Goal: Transaction & Acquisition: Purchase product/service

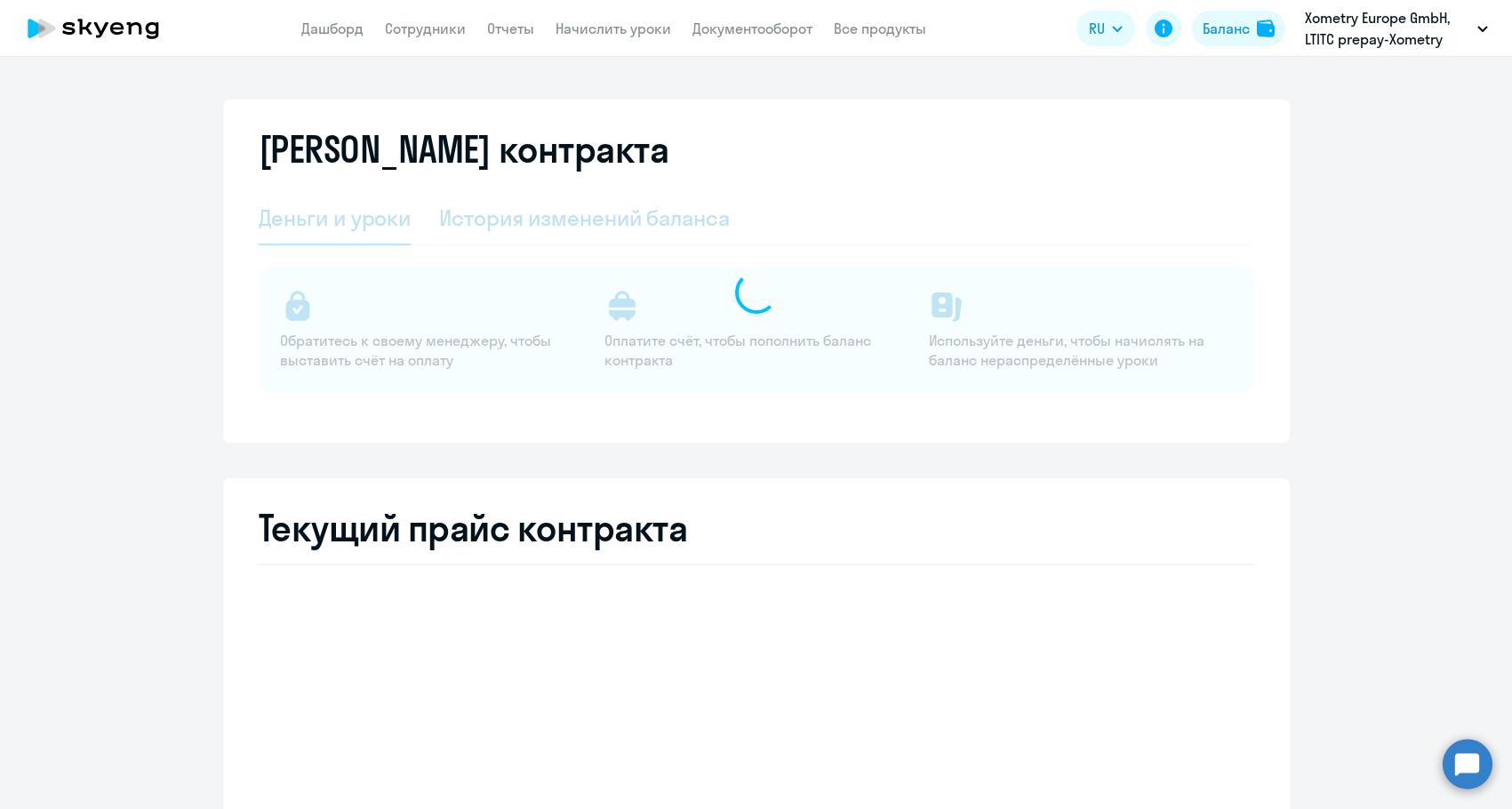
select select "english_adult_not_native_speaker"
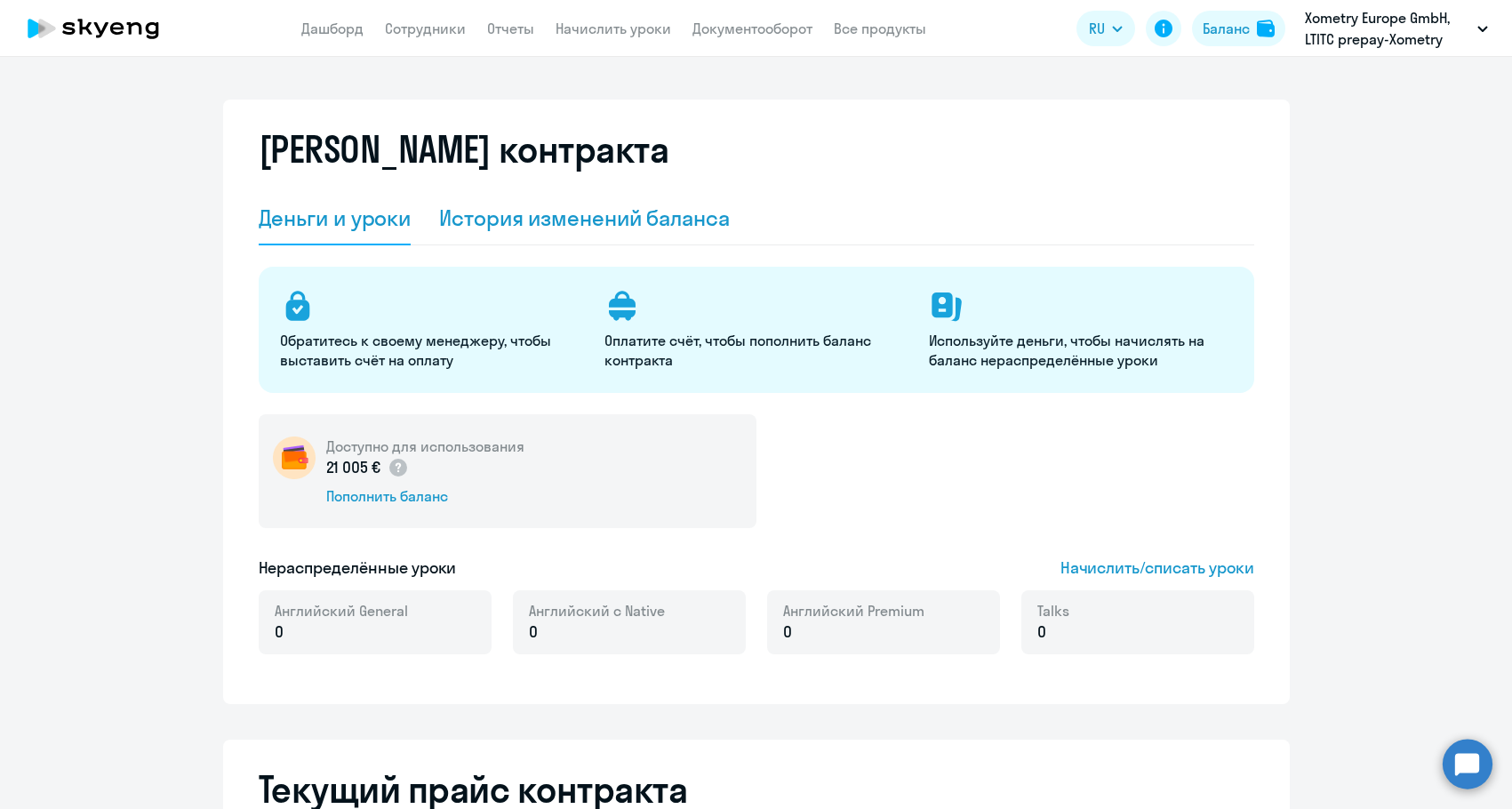
click at [573, 237] on div "История изменений баланса" at bounding box center [585, 219] width 291 height 54
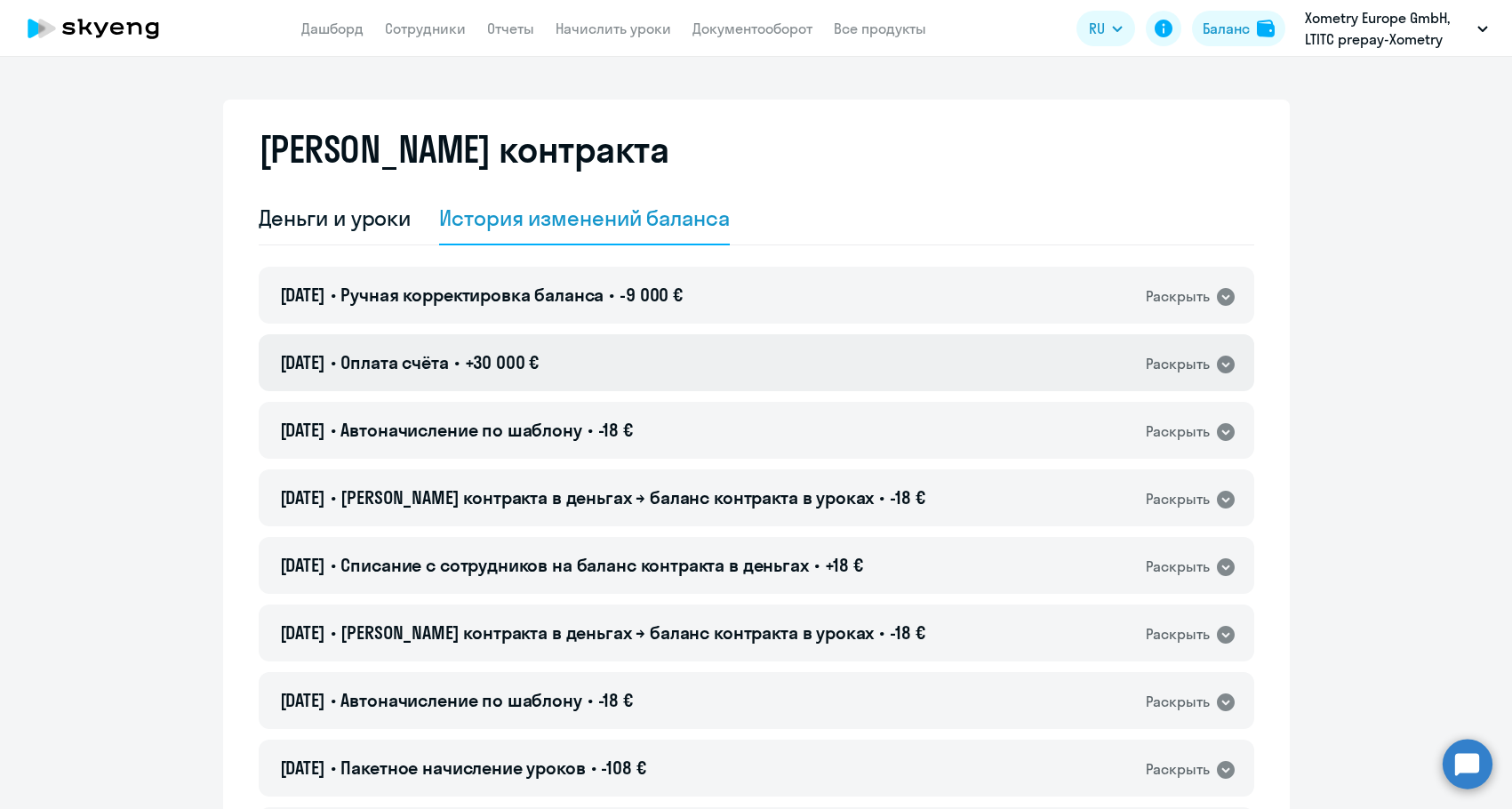
click at [514, 358] on span "+30 000 €" at bounding box center [503, 362] width 75 height 22
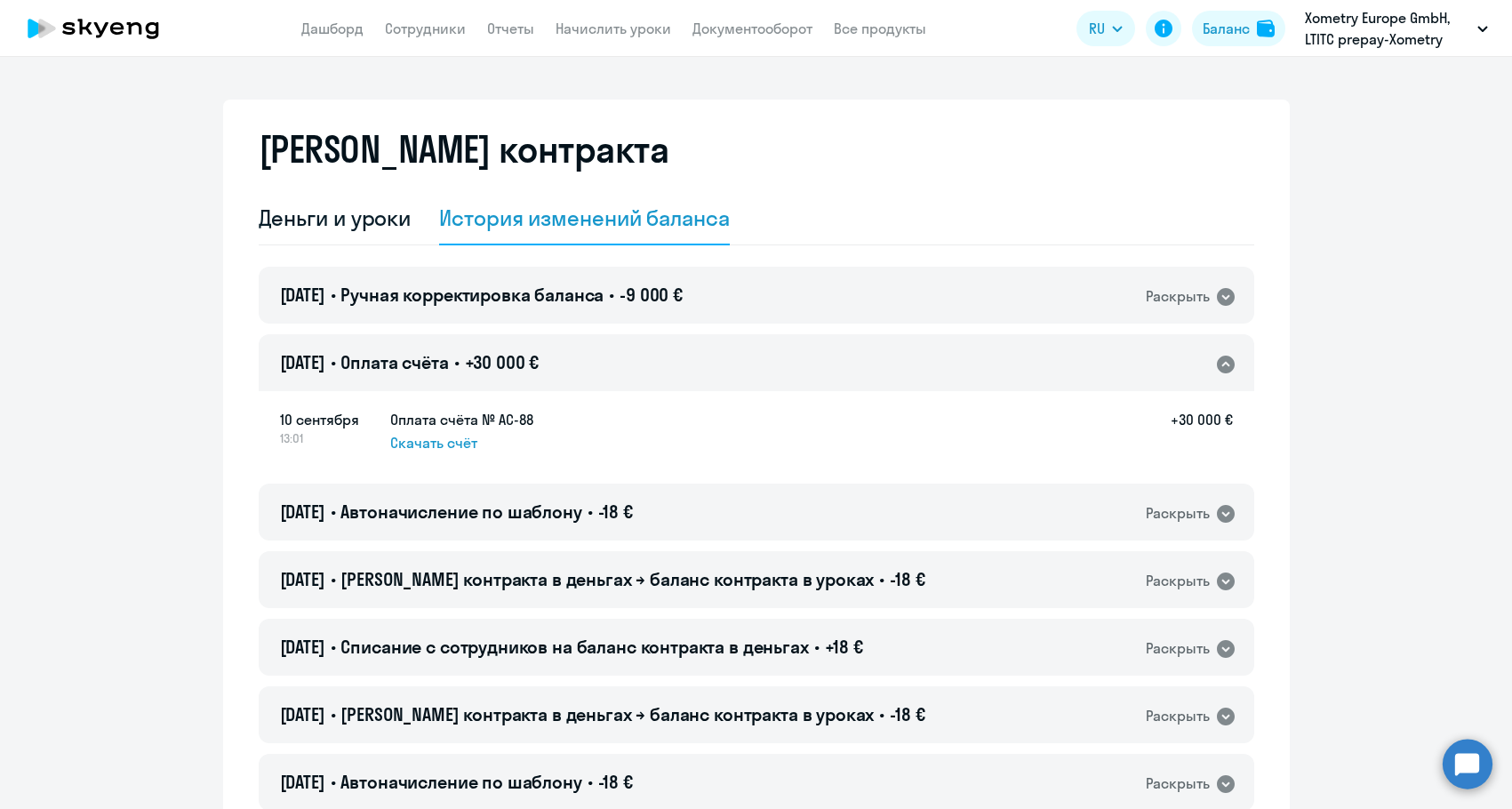
click at [514, 358] on span "+30 000 €" at bounding box center [503, 362] width 75 height 22
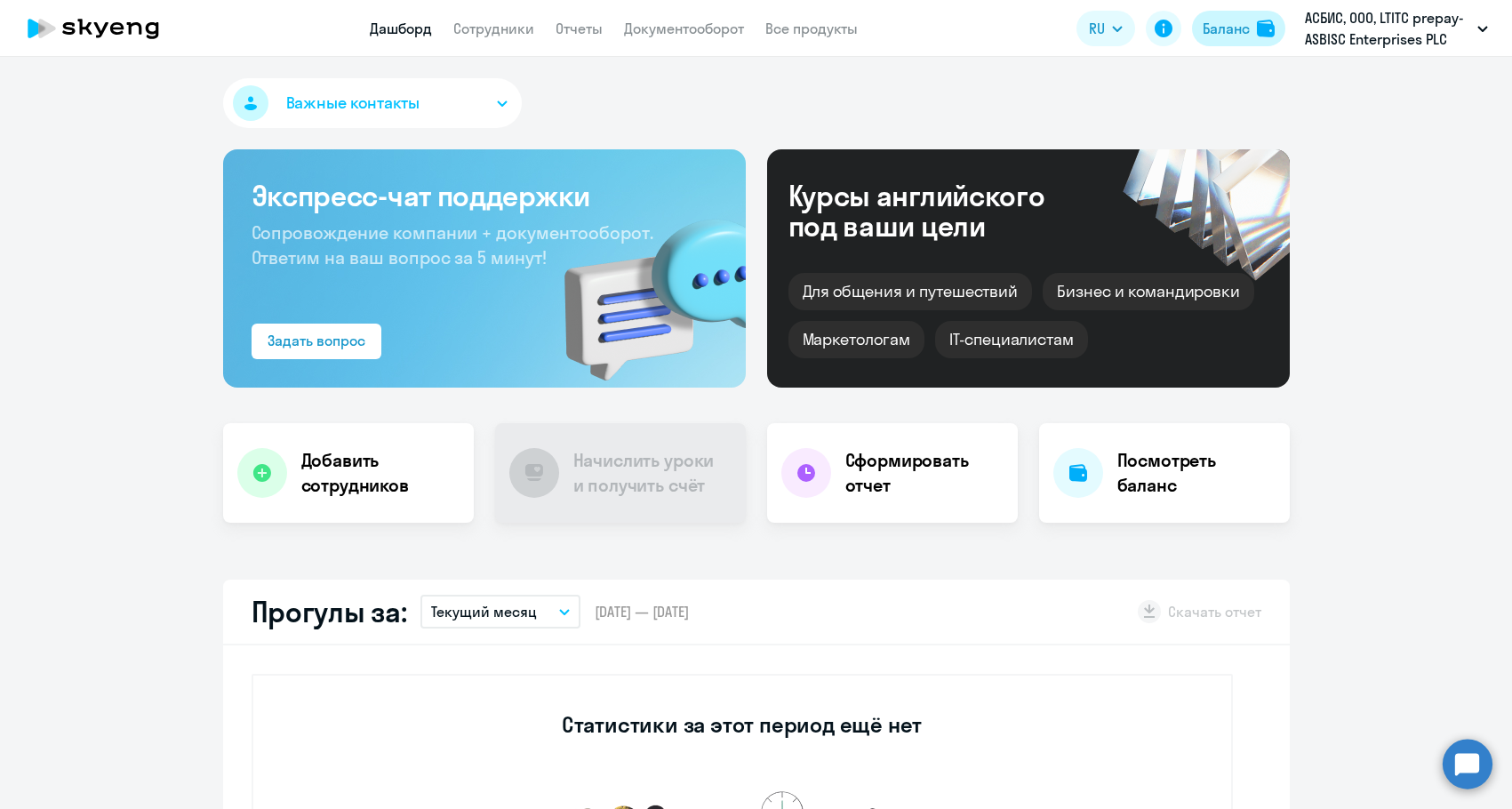
click at [1257, 44] on button "Баланс" at bounding box center [1238, 28] width 93 height 35
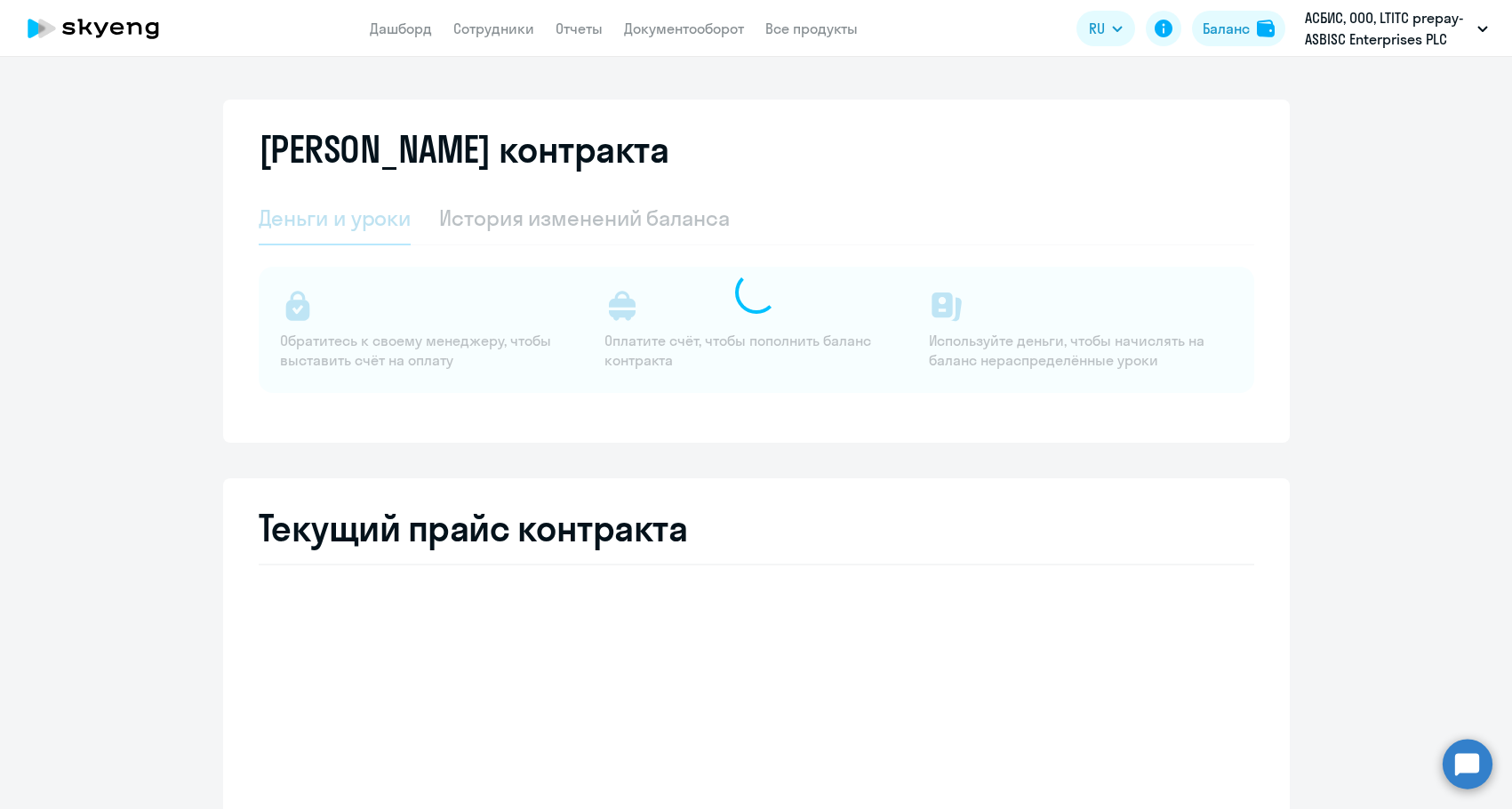
select select "english_adult_not_native_speaker"
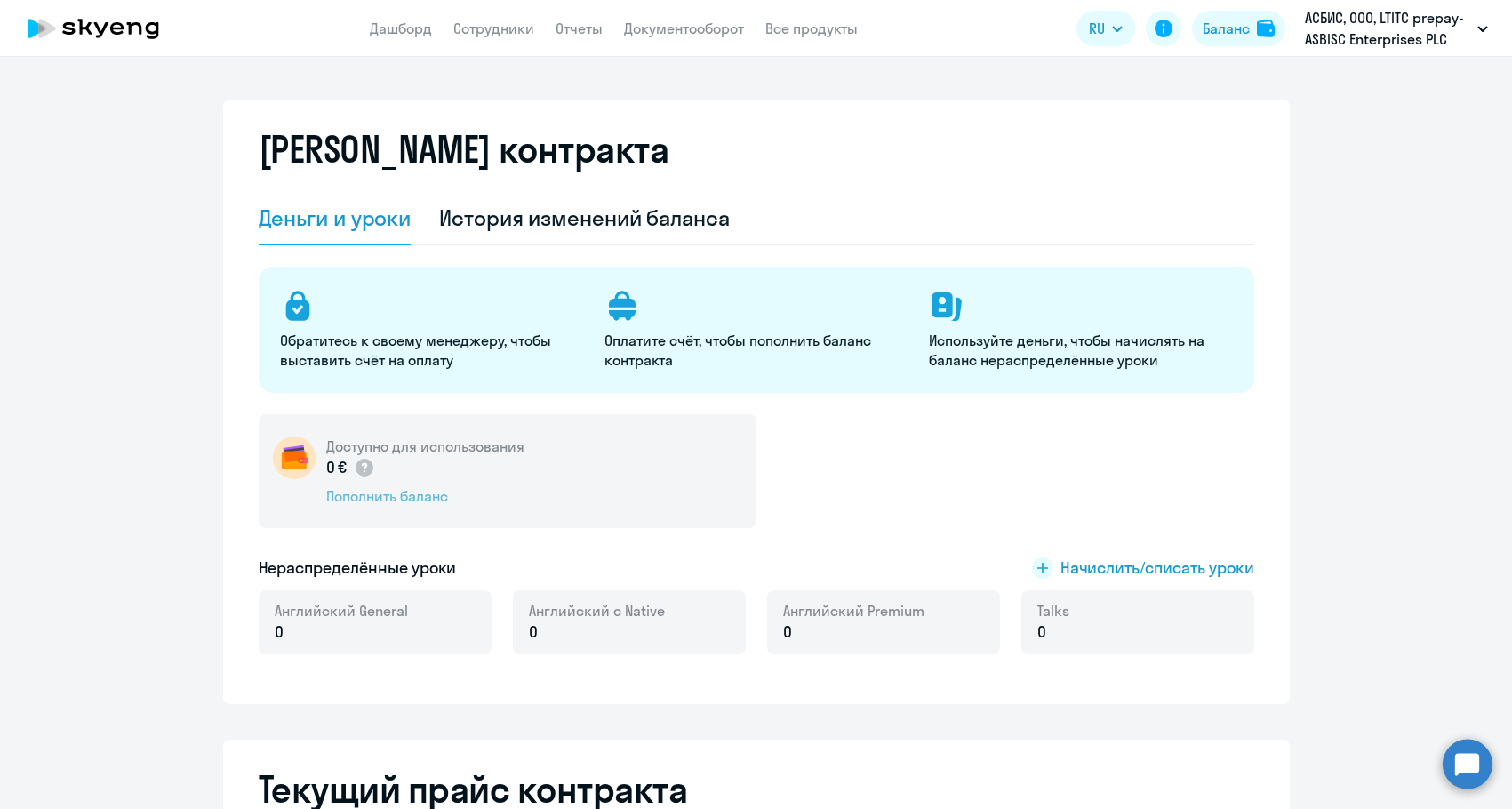
click at [379, 488] on div "Пополнить баланс" at bounding box center [425, 496] width 198 height 19
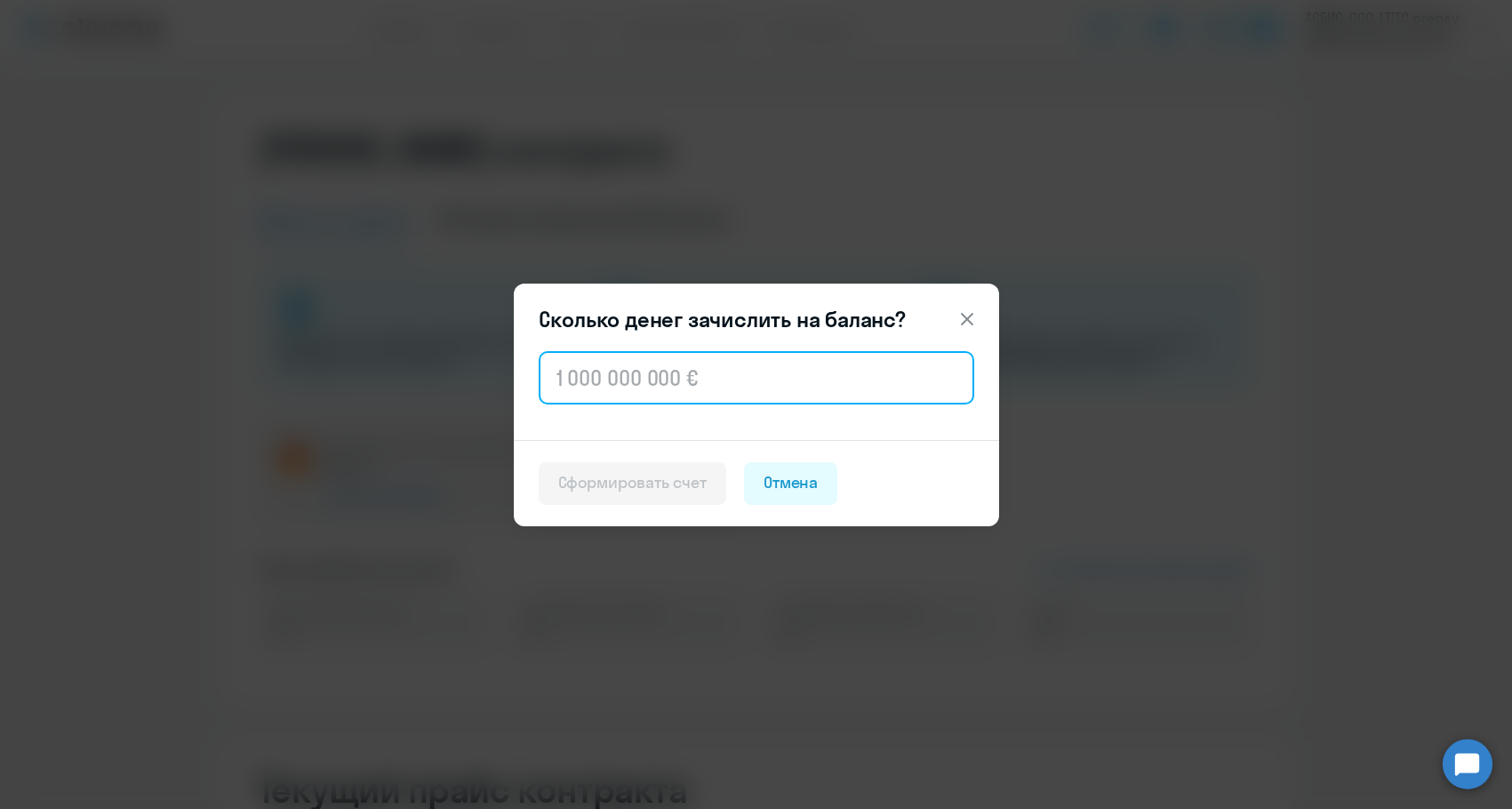
click at [699, 374] on input "text" at bounding box center [756, 378] width 436 height 54
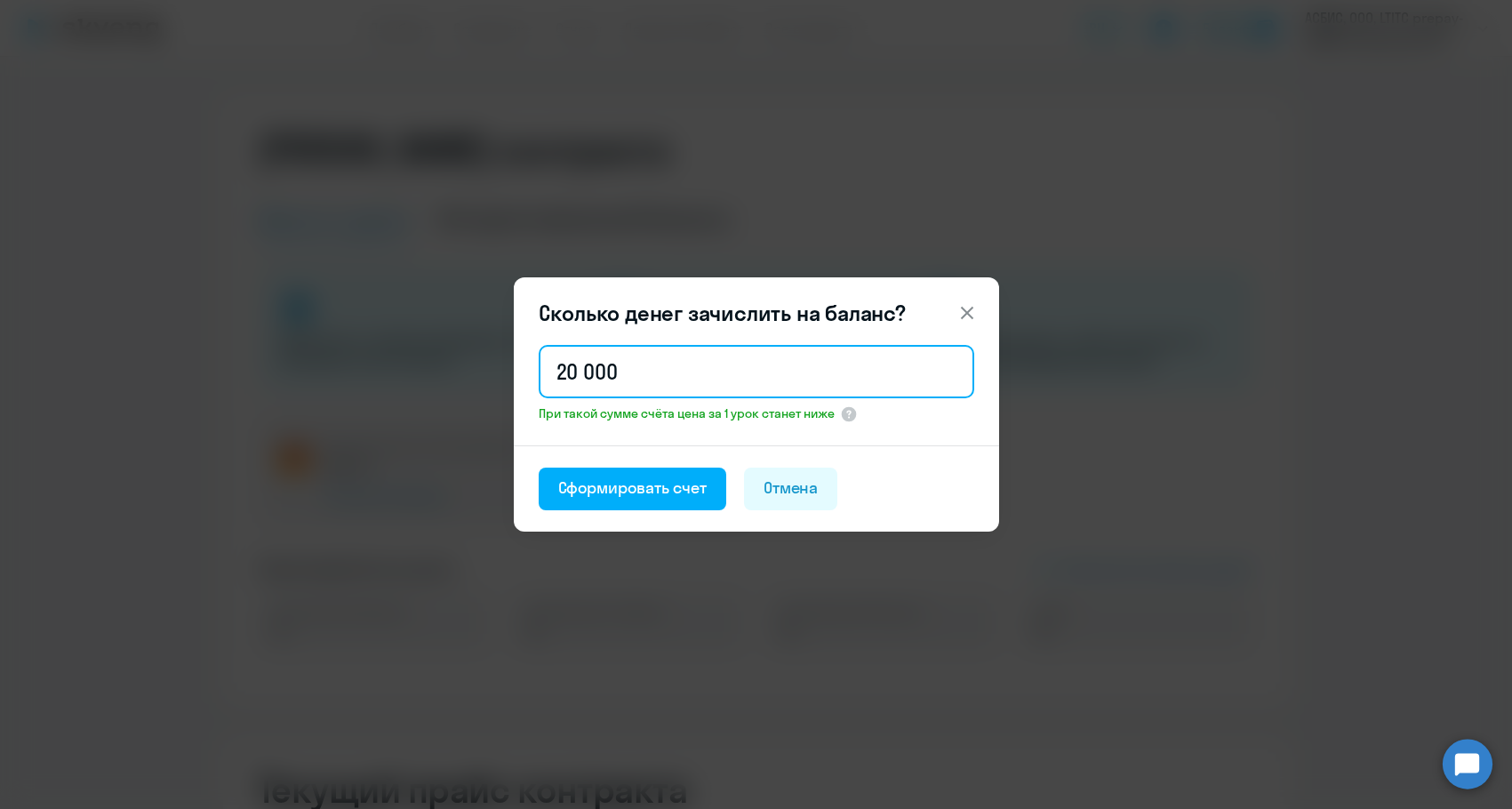
type input "20 000"
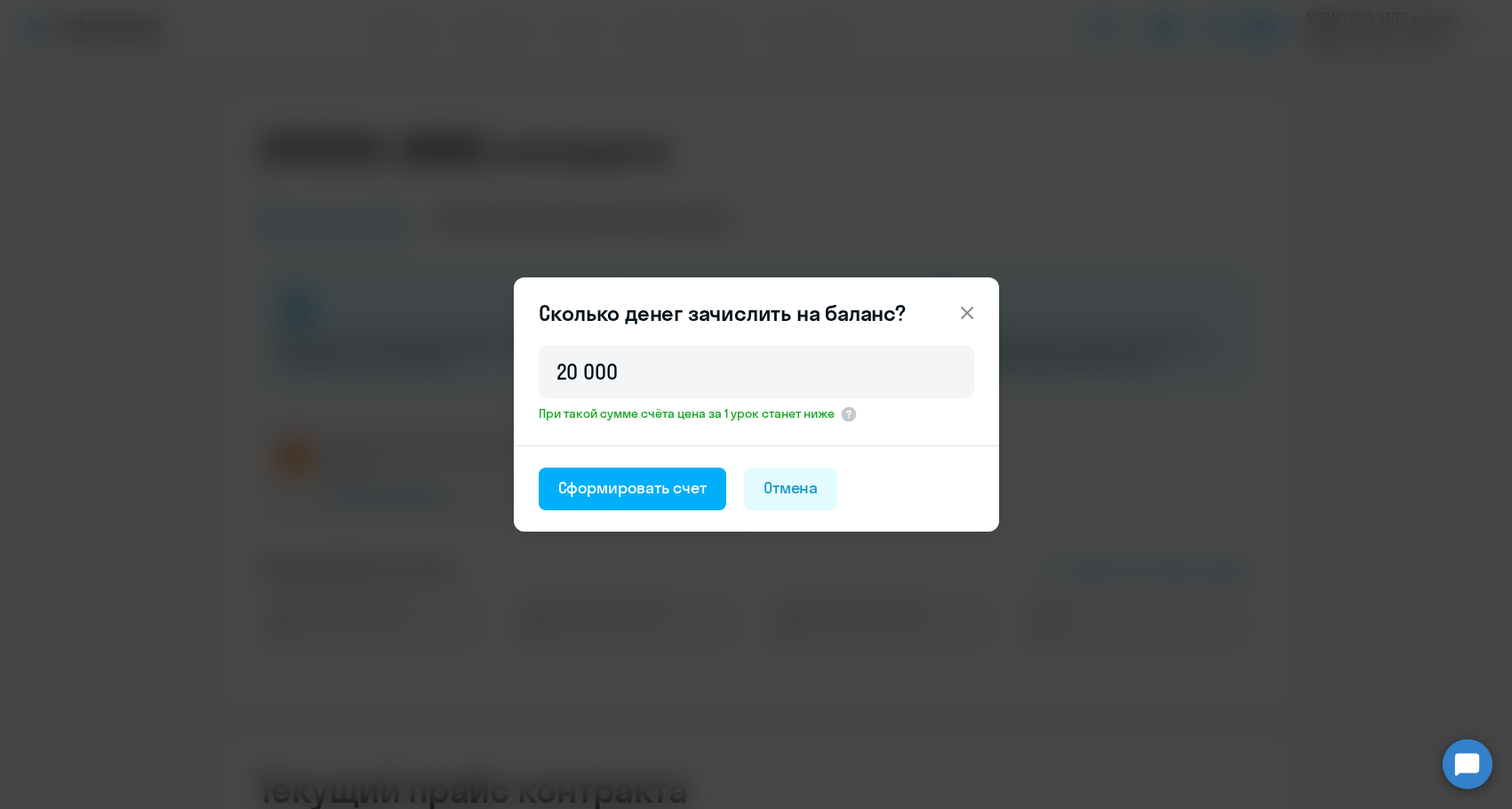
drag, startPoint x: 615, startPoint y: 451, endPoint x: 611, endPoint y: 460, distance: 9.8
click at [613, 455] on footer "Сформировать счет Отмена" at bounding box center [756, 488] width 485 height 86
click at [608, 490] on div "Сформировать счет" at bounding box center [632, 488] width 148 height 23
